Goal: Information Seeking & Learning: Learn about a topic

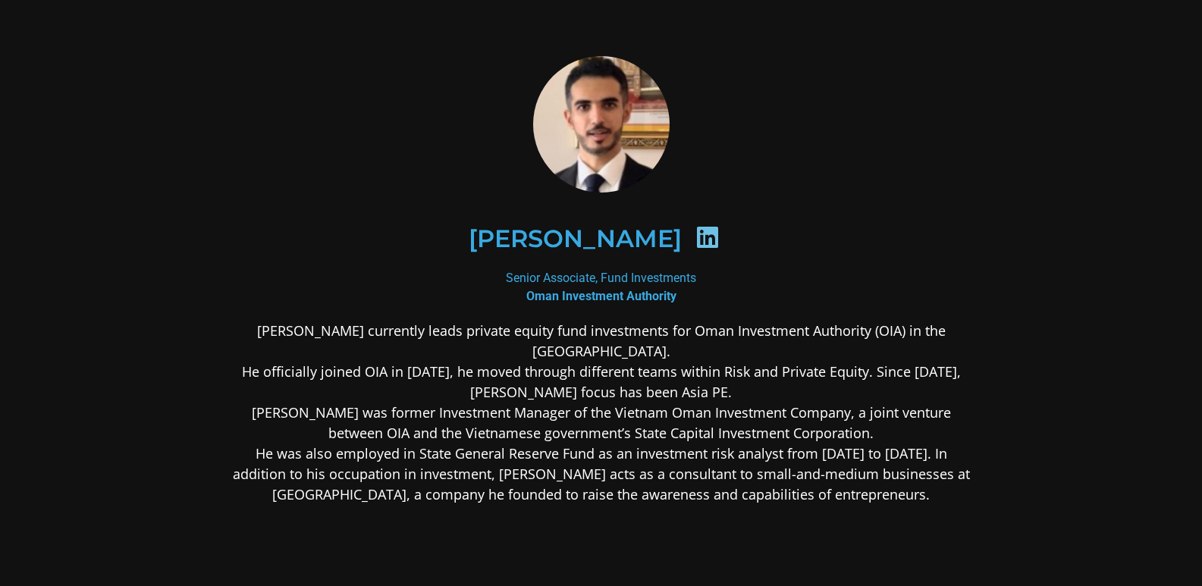
click at [714, 237] on icon at bounding box center [707, 237] width 24 height 24
click at [717, 243] on icon at bounding box center [707, 237] width 24 height 24
click at [663, 290] on b "Oman Investment Authority" at bounding box center [601, 296] width 150 height 14
click at [645, 237] on h2 "[PERSON_NAME]" at bounding box center [575, 239] width 213 height 24
drag, startPoint x: 544, startPoint y: 253, endPoint x: 685, endPoint y: 253, distance: 141.0
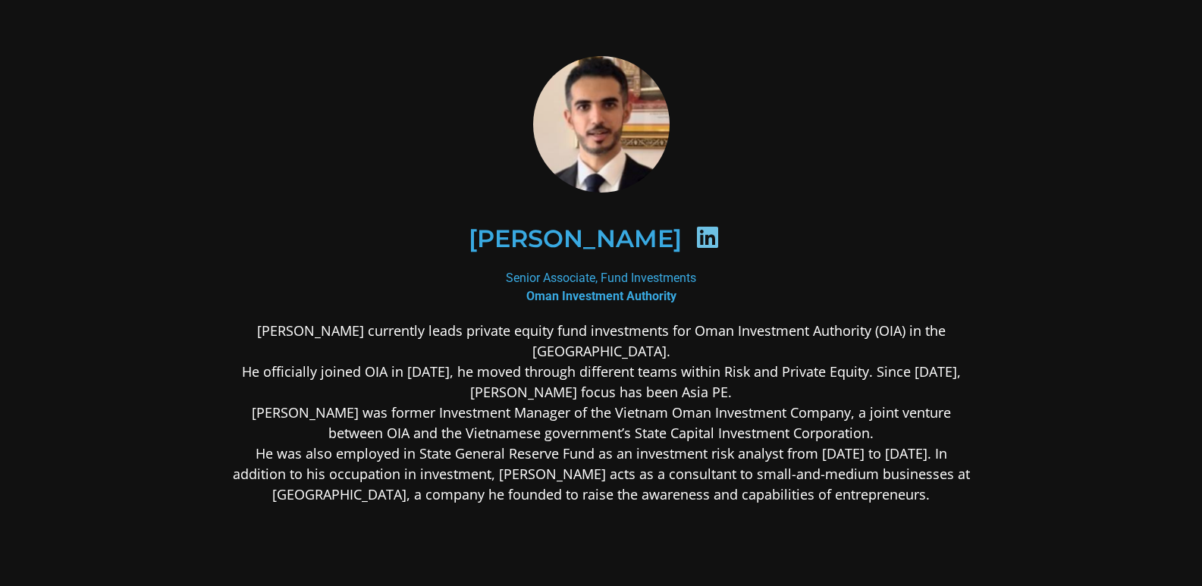
click at [545, 253] on div "[PERSON_NAME]" at bounding box center [600, 238] width 663 height 78
click at [720, 237] on icon at bounding box center [707, 237] width 24 height 24
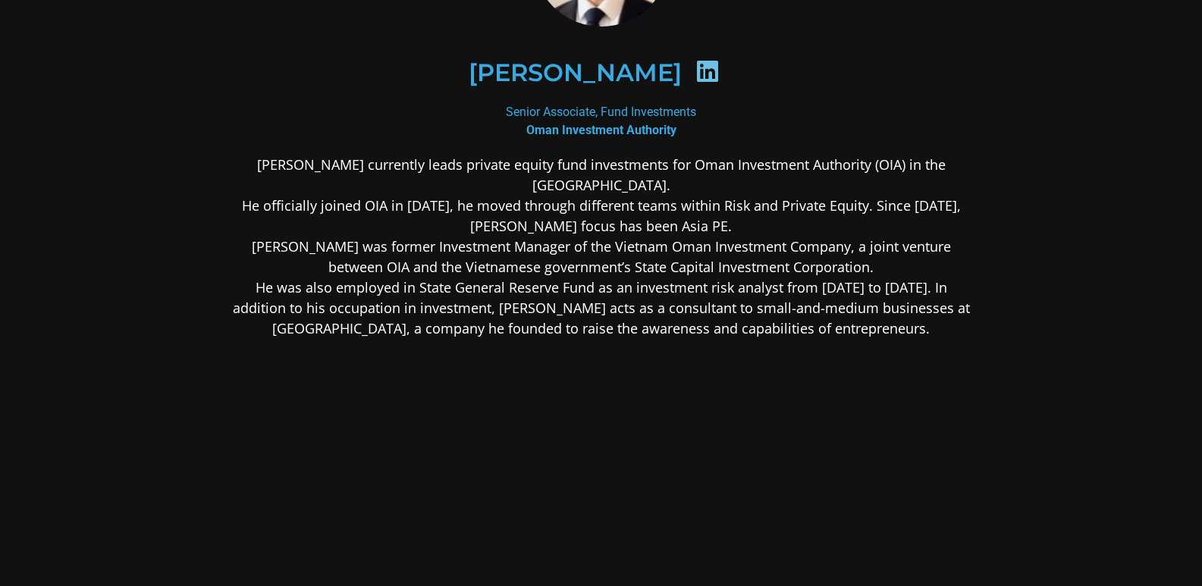
scroll to position [139, 0]
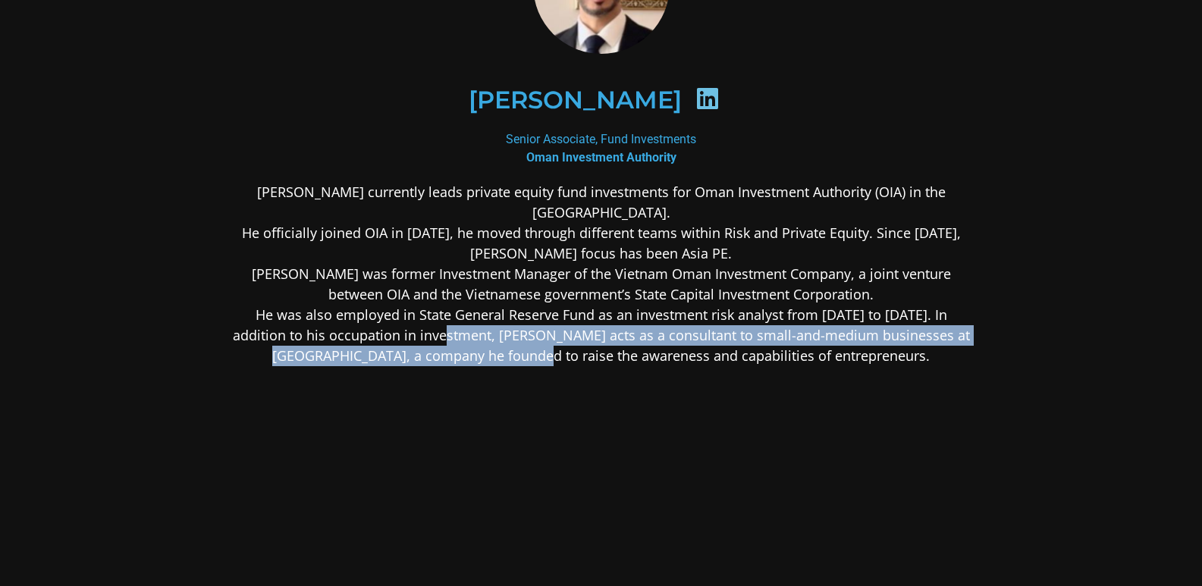
drag, startPoint x: 434, startPoint y: 328, endPoint x: 613, endPoint y: 402, distance: 194.2
click at [613, 402] on div "[PERSON_NAME] currently leads private equity fund investments for Oman Investme…" at bounding box center [601, 394] width 737 height 424
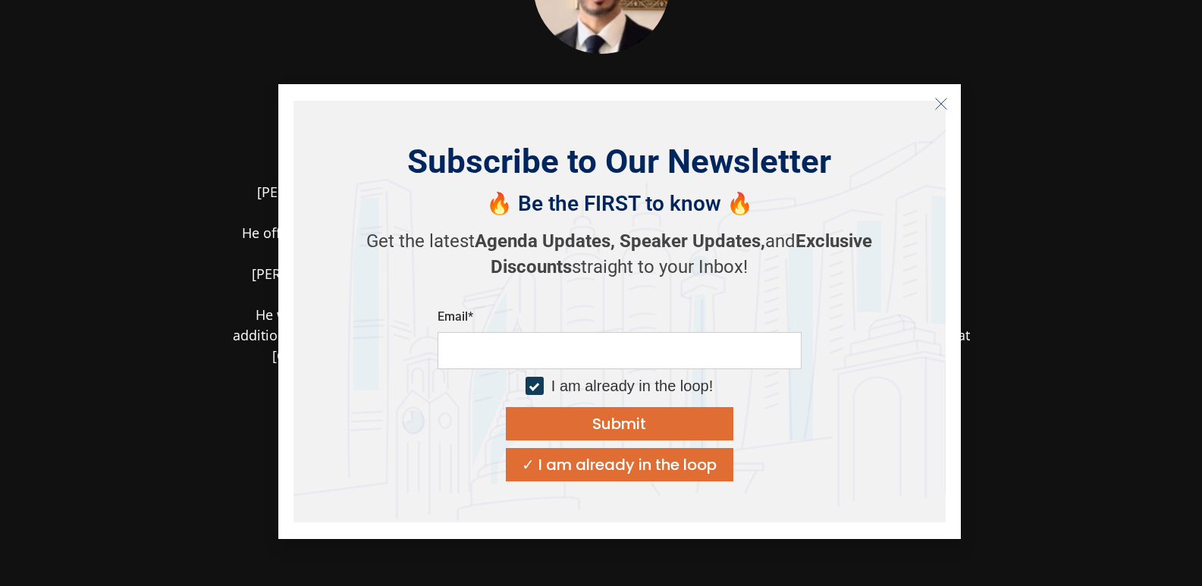
click at [926, 244] on div "Subscribe to Our Newsletter 🔥 Be the FIRST to know 🔥 Get the latest Agenda Upda…" at bounding box center [619, 312] width 652 height 422
click at [936, 105] on icon "Close" at bounding box center [941, 104] width 14 height 14
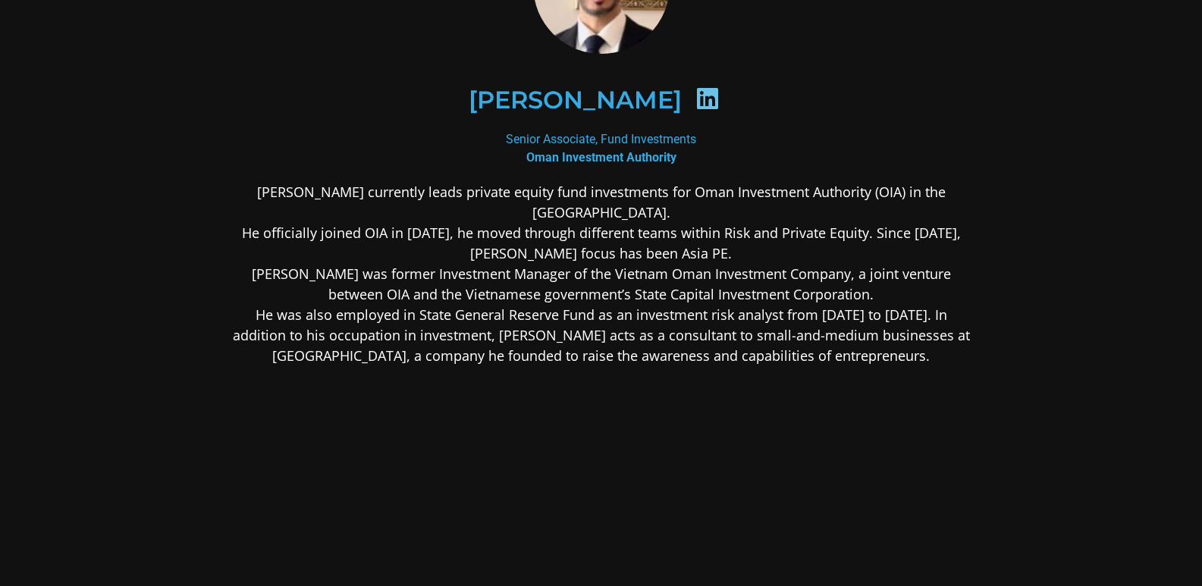
click at [658, 102] on h2 "[PERSON_NAME]" at bounding box center [575, 100] width 213 height 24
click at [720, 102] on icon at bounding box center [707, 98] width 24 height 24
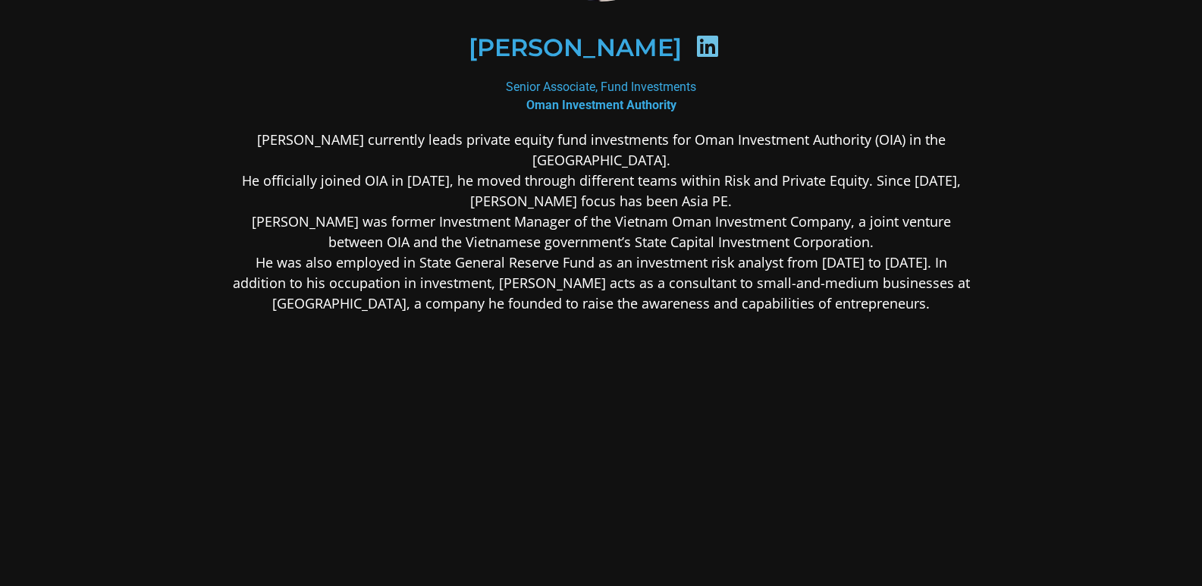
scroll to position [215, 0]
